Goal: Transaction & Acquisition: Purchase product/service

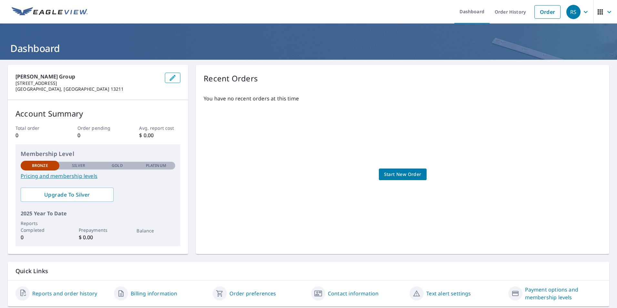
click at [407, 174] on span "Start New Order" at bounding box center [402, 174] width 37 height 8
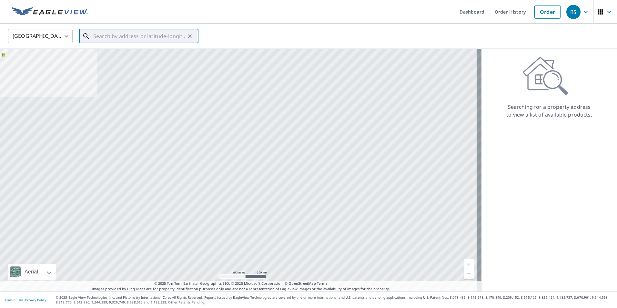
click at [138, 36] on input "text" at bounding box center [139, 36] width 92 height 18
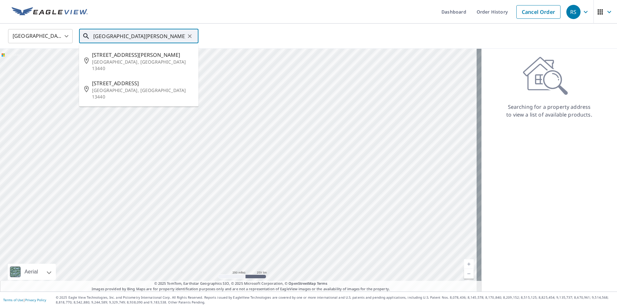
type input "[GEOGRAPHIC_DATA][PERSON_NAME], [GEOGRAPHIC_DATA] Ny"
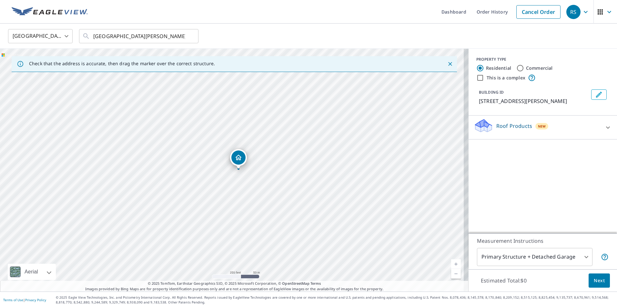
click at [477, 79] on input "This is a complex" at bounding box center [480, 78] width 8 height 8
checkbox input "true"
radio input "false"
radio input "true"
type input "4"
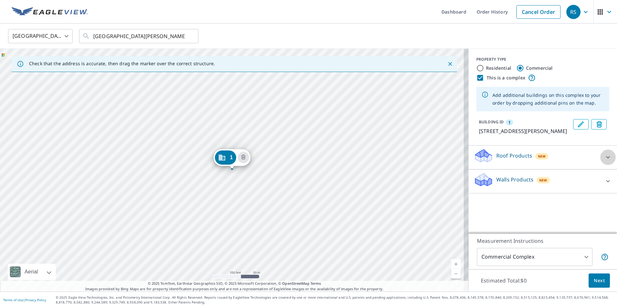
click at [604, 159] on icon at bounding box center [608, 157] width 8 height 8
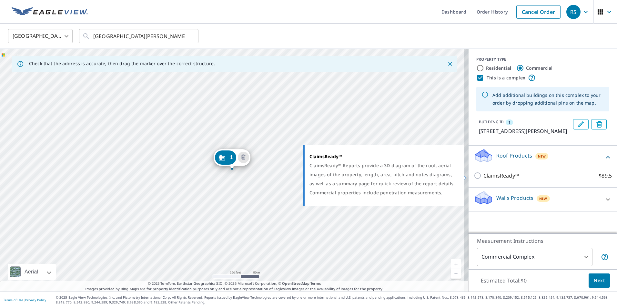
click at [474, 176] on input "ClaimsReady™ $89.5" at bounding box center [479, 176] width 10 height 8
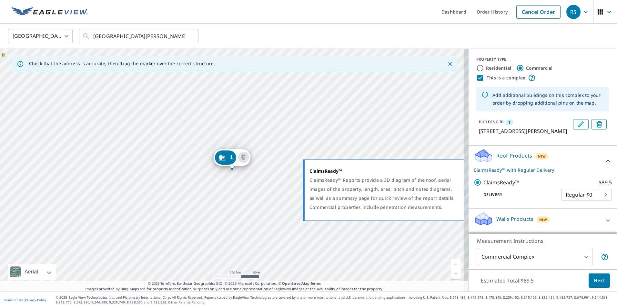
click at [475, 186] on input "ClaimsReady™ $89.5" at bounding box center [479, 182] width 10 height 8
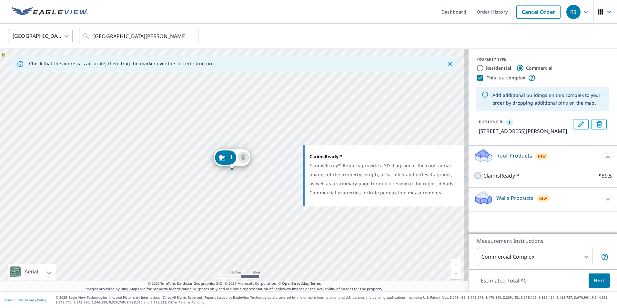
click at [476, 174] on input "ClaimsReady™ $89.5" at bounding box center [479, 176] width 10 height 8
checkbox input "true"
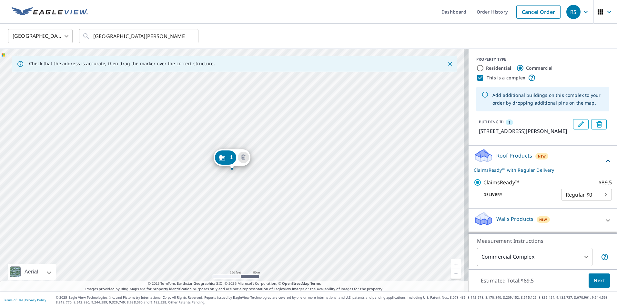
scroll to position [7, 0]
click at [594, 197] on body "RS RS Dashboard Order History Cancel Order RS [GEOGRAPHIC_DATA] [GEOGRAPHIC_DAT…" at bounding box center [308, 154] width 617 height 308
click at [588, 197] on li "Regular $0" at bounding box center [577, 196] width 51 height 12
click at [596, 280] on span "Next" at bounding box center [599, 281] width 11 height 8
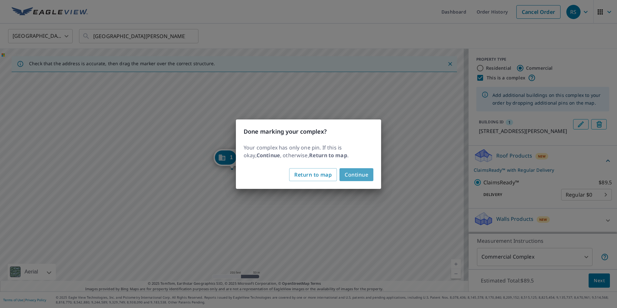
click at [361, 176] on span "Continue" at bounding box center [357, 174] width 24 height 9
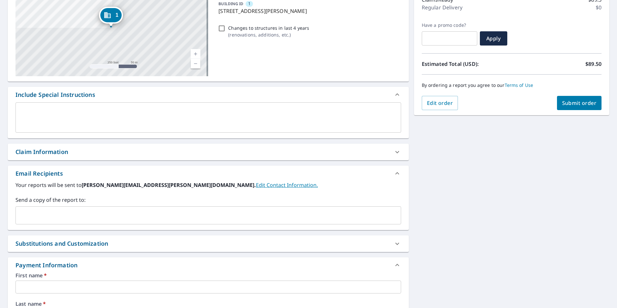
scroll to position [129, 0]
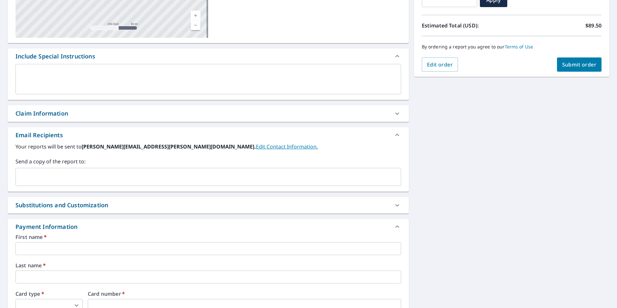
click at [81, 246] on input "text" at bounding box center [208, 248] width 386 height 13
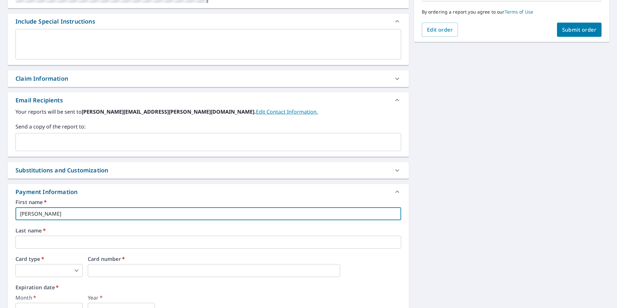
scroll to position [194, 0]
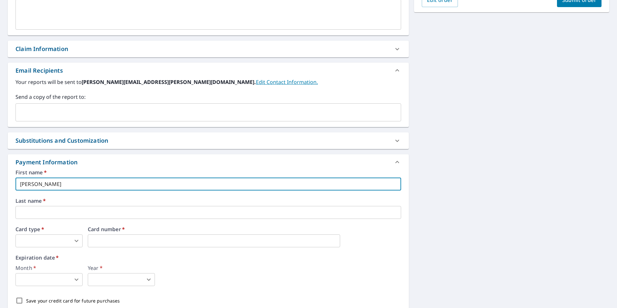
type input "[PERSON_NAME]"
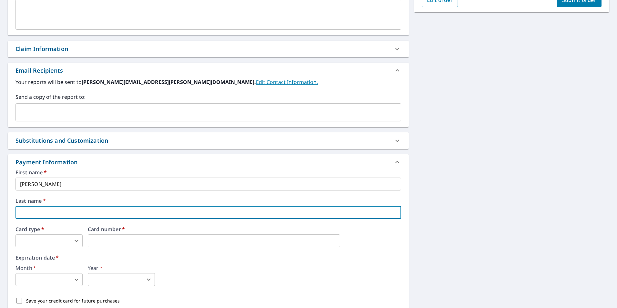
click at [62, 218] on input "text" at bounding box center [208, 212] width 386 height 13
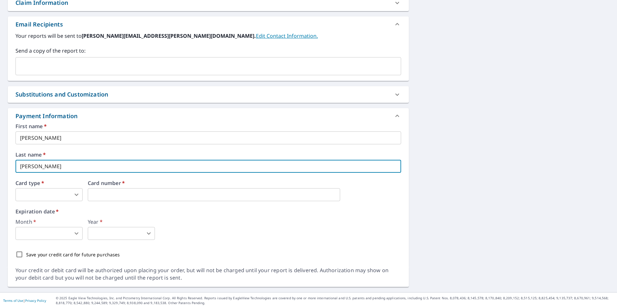
scroll to position [240, 0]
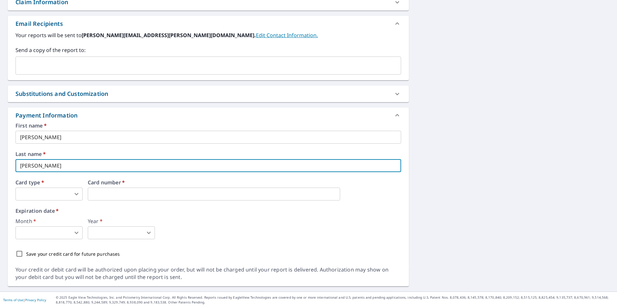
type input "[PERSON_NAME]"
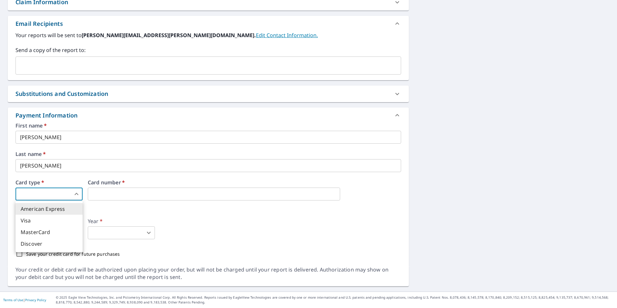
click at [74, 195] on body "RS RS Dashboard Order History Cancel Order RS Dashboard / Finalize Order Finali…" at bounding box center [308, 154] width 617 height 308
click at [49, 219] on li "Visa" at bounding box center [48, 221] width 67 height 12
type input "2"
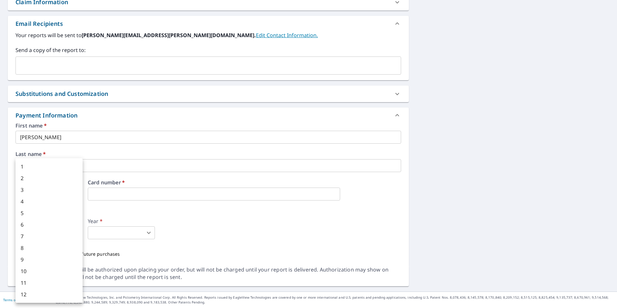
click at [76, 232] on body "RS RS Dashboard Order History Cancel Order RS Dashboard / Finalize Order Finali…" at bounding box center [308, 154] width 617 height 308
click at [52, 192] on li "3" at bounding box center [48, 190] width 67 height 12
type input "3"
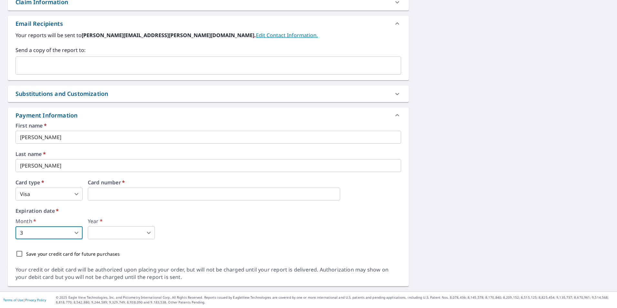
click at [148, 234] on body "RS RS Dashboard Order History Cancel Order RS Dashboard / Finalize Order Finali…" at bounding box center [308, 154] width 617 height 308
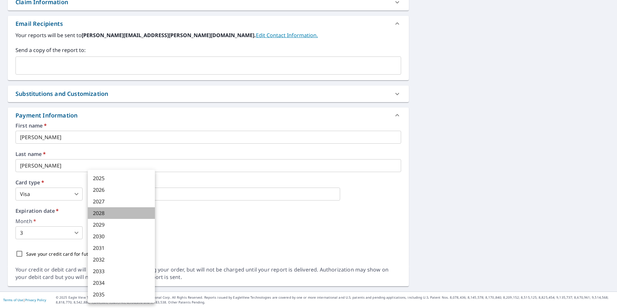
click at [113, 214] on li "2028" at bounding box center [121, 213] width 67 height 12
type input "2028"
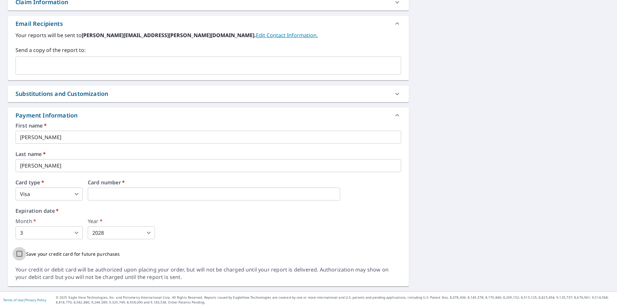
click at [18, 255] on input "Save your credit card for future purchases" at bounding box center [20, 254] width 14 height 14
checkbox input "true"
click at [127, 35] on b "[PERSON_NAME][EMAIL_ADDRESS][PERSON_NAME][DOMAIN_NAME]." at bounding box center [169, 35] width 174 height 7
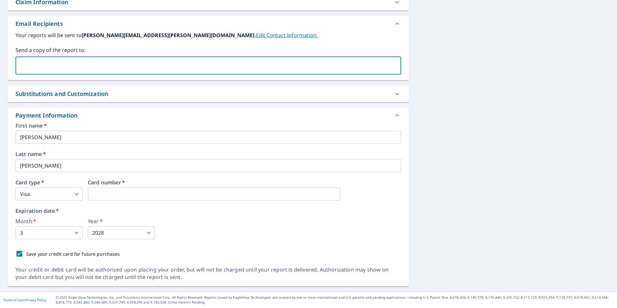
click at [80, 65] on input "text" at bounding box center [203, 65] width 370 height 12
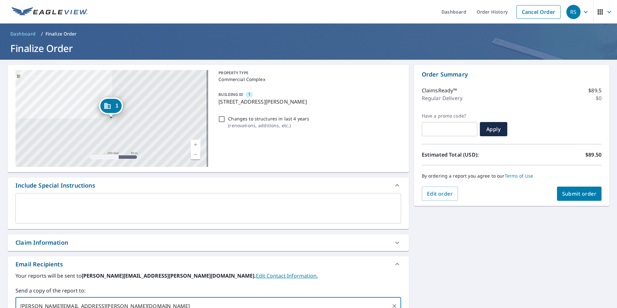
type input "[PERSON_NAME][EMAIL_ADDRESS][PERSON_NAME][DOMAIN_NAME]"
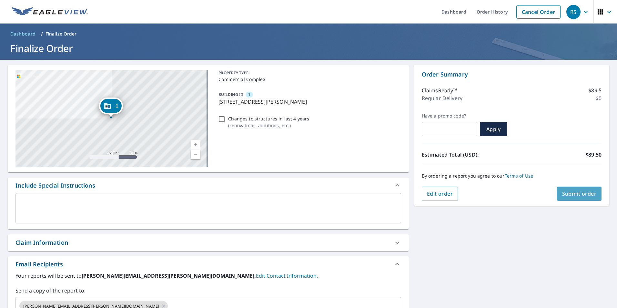
click at [562, 191] on span "Submit order" at bounding box center [579, 193] width 35 height 7
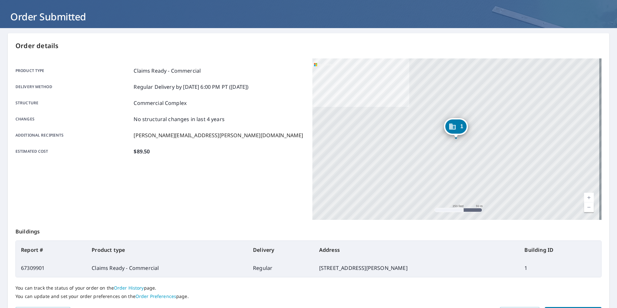
scroll to position [72, 0]
